Goal: Transaction & Acquisition: Purchase product/service

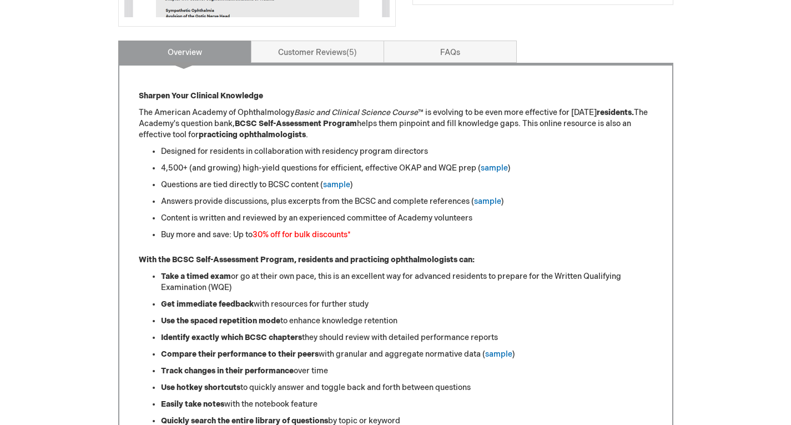
scroll to position [426, 0]
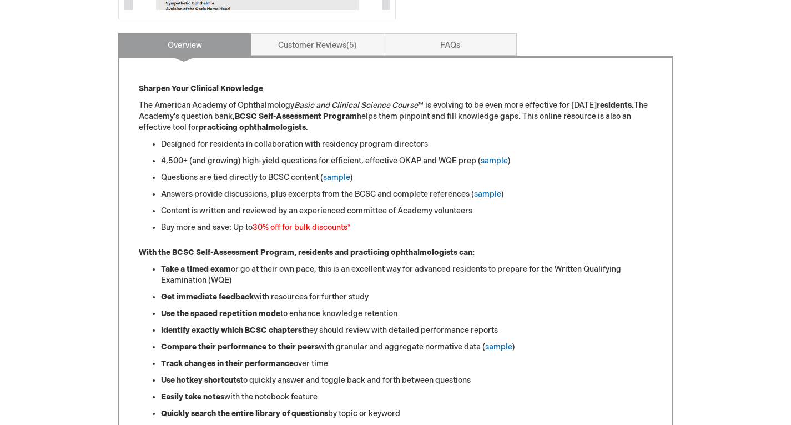
click at [165, 158] on li "4,500+ (and growing) high-yield questions for efficient, effective OKAP and WQE…" at bounding box center [407, 160] width 492 height 11
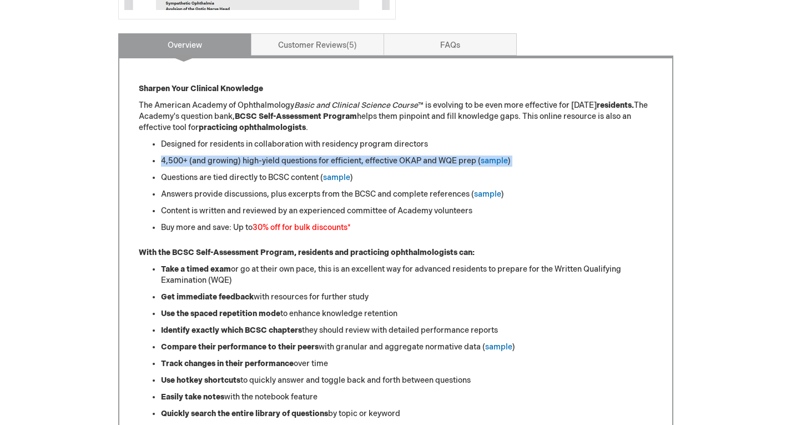
click at [165, 158] on li "4,500+ (and growing) high-yield questions for efficient, effective OKAP and WQE…" at bounding box center [407, 160] width 492 height 11
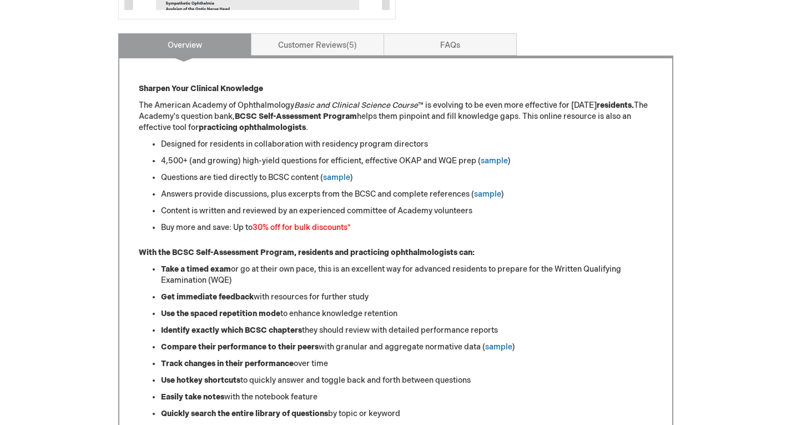
click at [546, 172] on ul "Designed for residents in collaboration with residency program directors 4,500+…" at bounding box center [396, 186] width 514 height 94
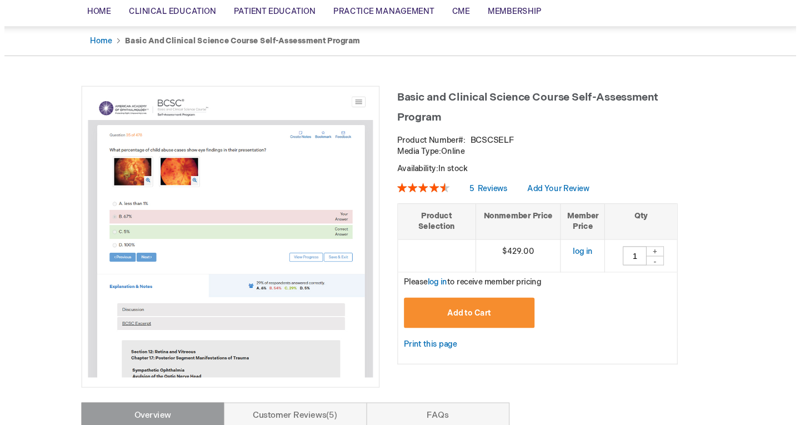
scroll to position [57, 0]
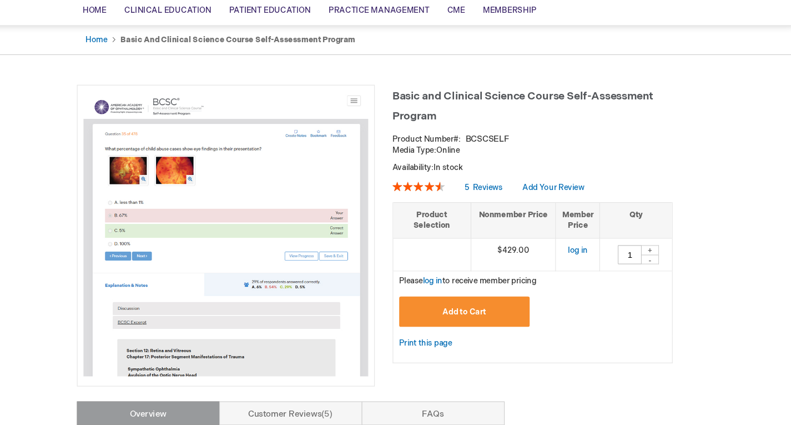
click at [505, 309] on button "Add to Cart" at bounding box center [480, 319] width 122 height 28
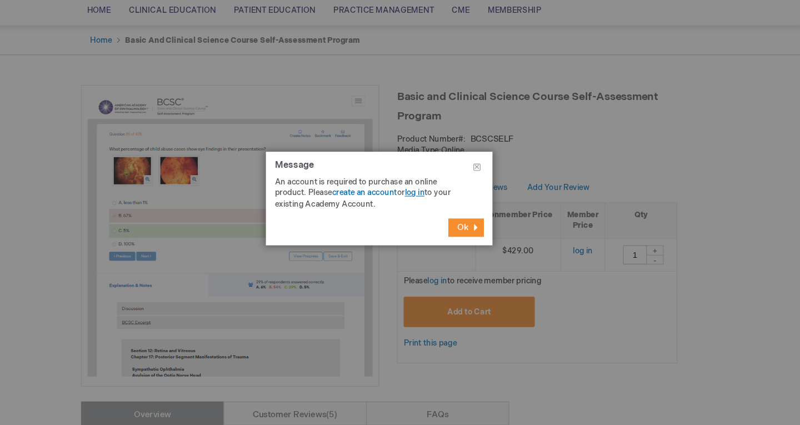
click at [435, 208] on link "log in" at bounding box center [433, 208] width 18 height 9
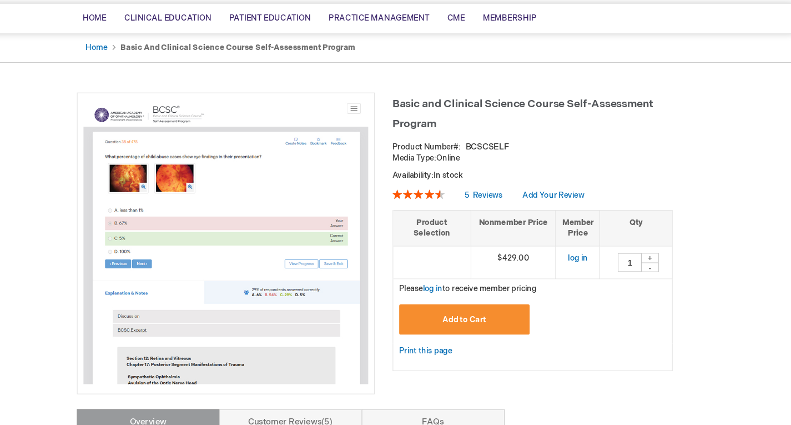
scroll to position [50, 0]
